Goal: Task Accomplishment & Management: Manage account settings

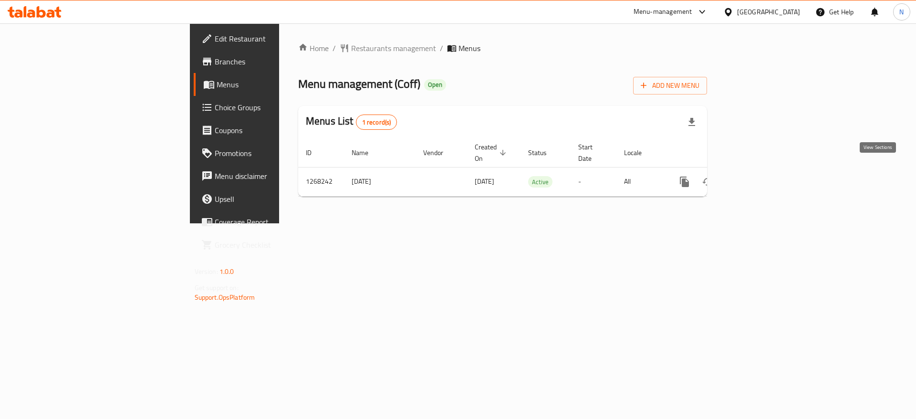
click at [759, 176] on icon "enhanced table" at bounding box center [753, 181] width 11 height 11
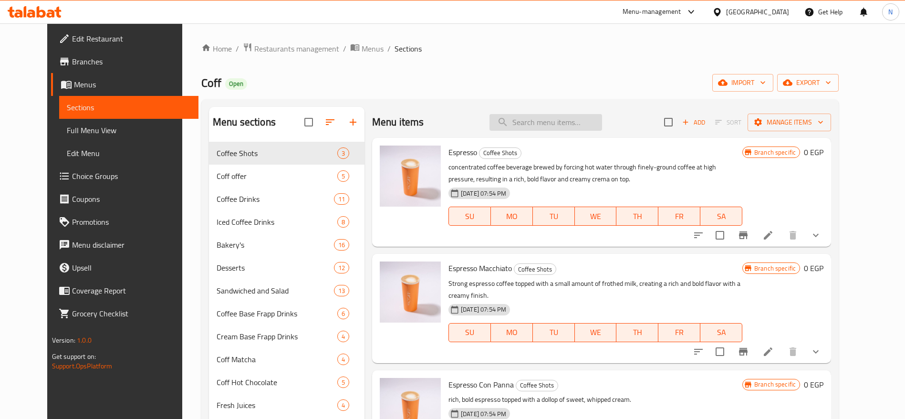
click at [574, 125] on input "search" at bounding box center [545, 122] width 113 height 17
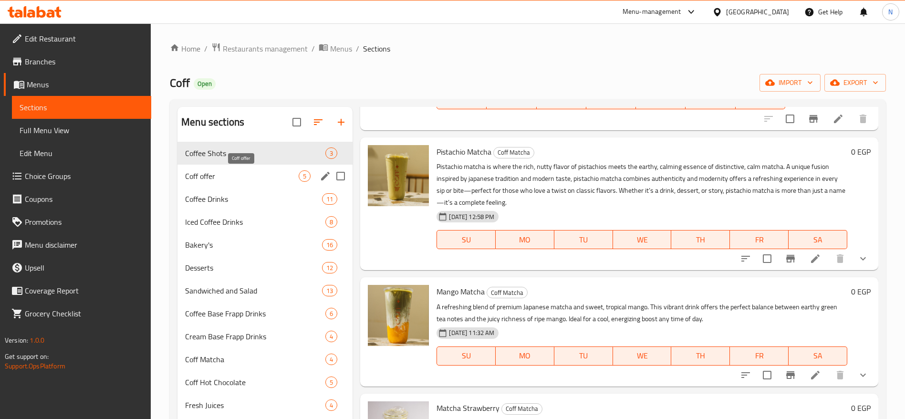
type input "offer"
click at [256, 174] on span "Coff offer" at bounding box center [242, 175] width 114 height 11
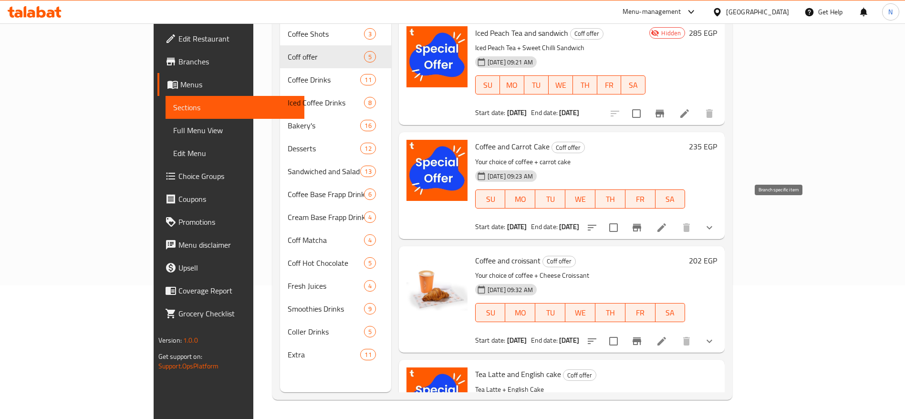
click at [643, 222] on icon "Branch-specific-item" at bounding box center [636, 227] width 11 height 11
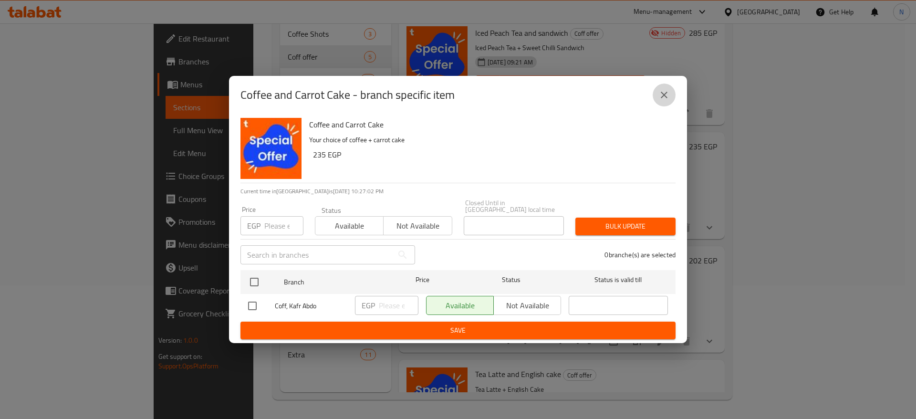
click at [661, 98] on icon "close" at bounding box center [663, 94] width 11 height 11
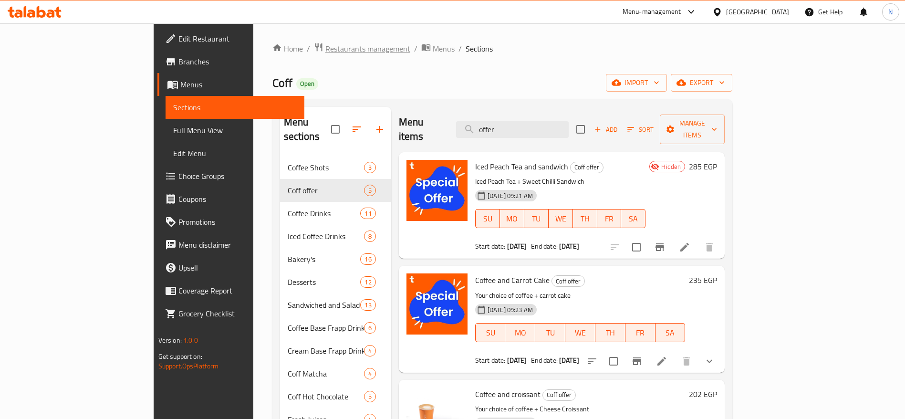
click at [325, 47] on span "Restaurants management" at bounding box center [367, 48] width 85 height 11
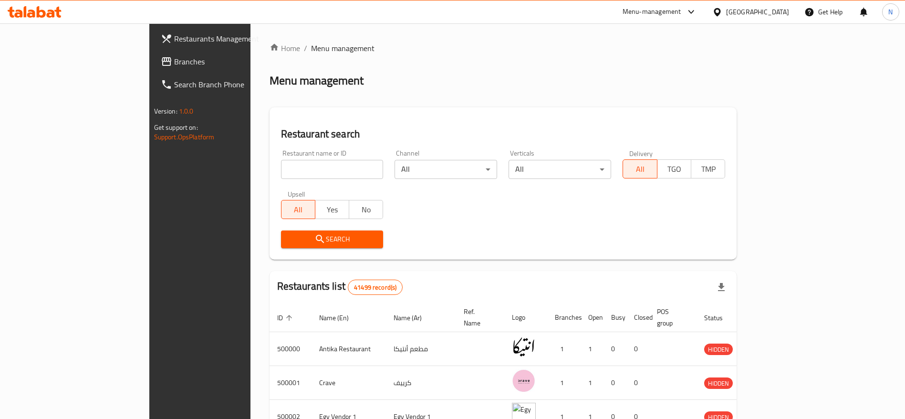
click at [722, 12] on icon at bounding box center [717, 12] width 10 height 10
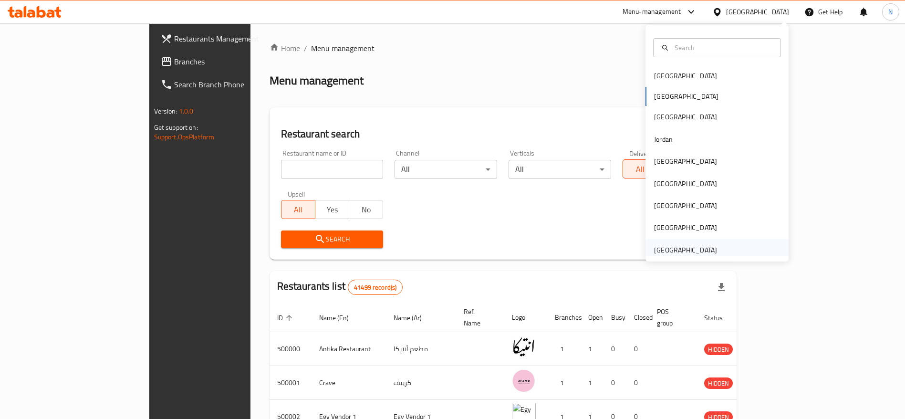
click at [672, 254] on div "[GEOGRAPHIC_DATA]" at bounding box center [685, 250] width 63 height 10
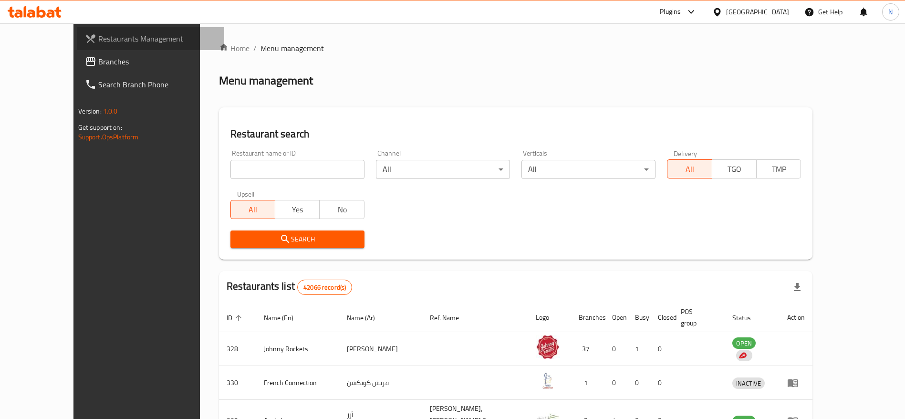
click at [98, 42] on span "Restaurants Management" at bounding box center [157, 38] width 119 height 11
